Goal: Find specific fact: Find specific fact

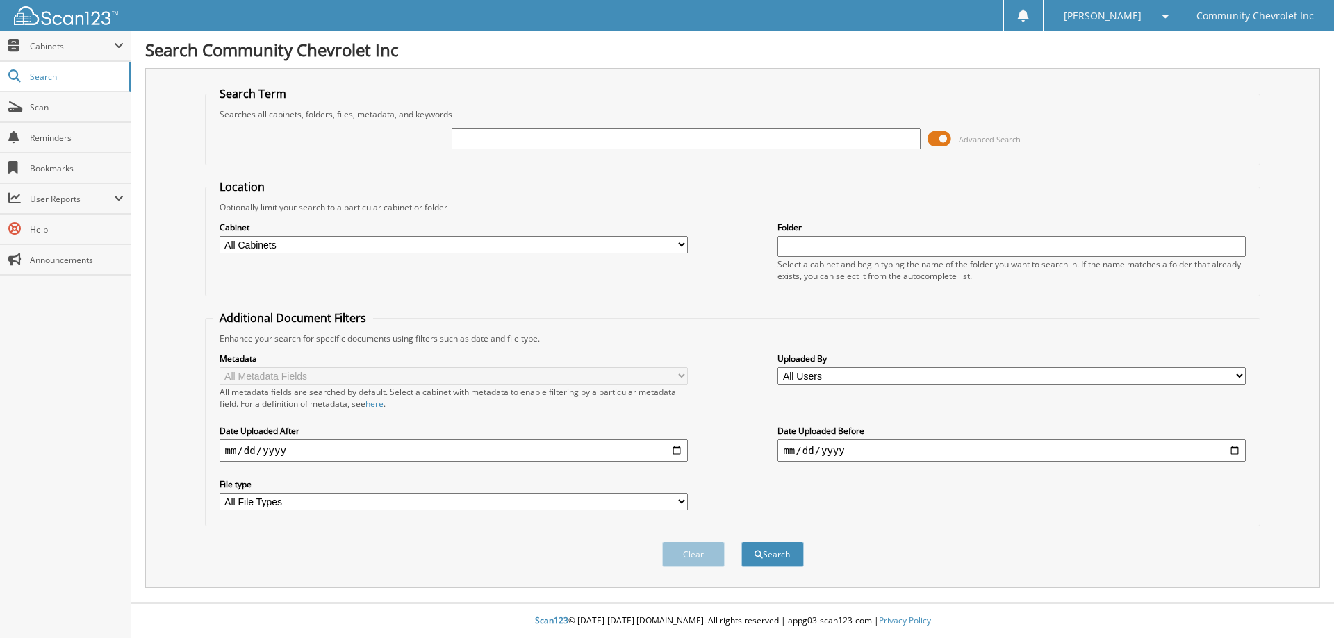
drag, startPoint x: 546, startPoint y: 143, endPoint x: 527, endPoint y: 149, distance: 20.2
click at [545, 143] on input "text" at bounding box center [685, 138] width 468 height 21
type input "83689"
click at [741, 542] on button "Search" at bounding box center [772, 555] width 63 height 26
